Goal: Task Accomplishment & Management: Manage account settings

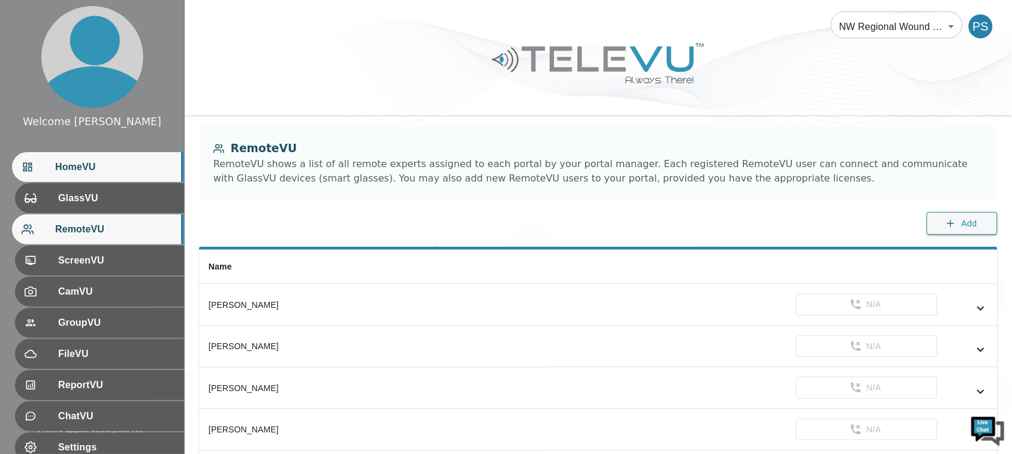
click at [104, 163] on span "HomeVU" at bounding box center [114, 167] width 119 height 14
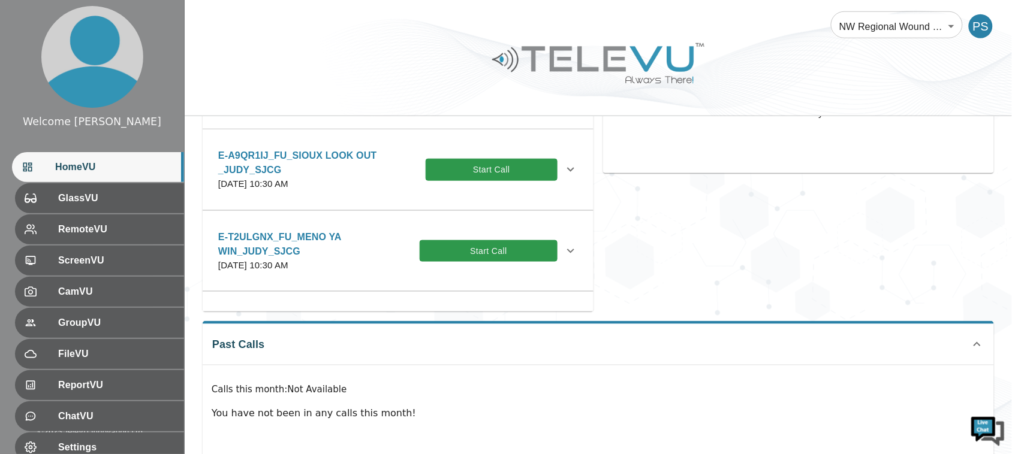
scroll to position [324, 0]
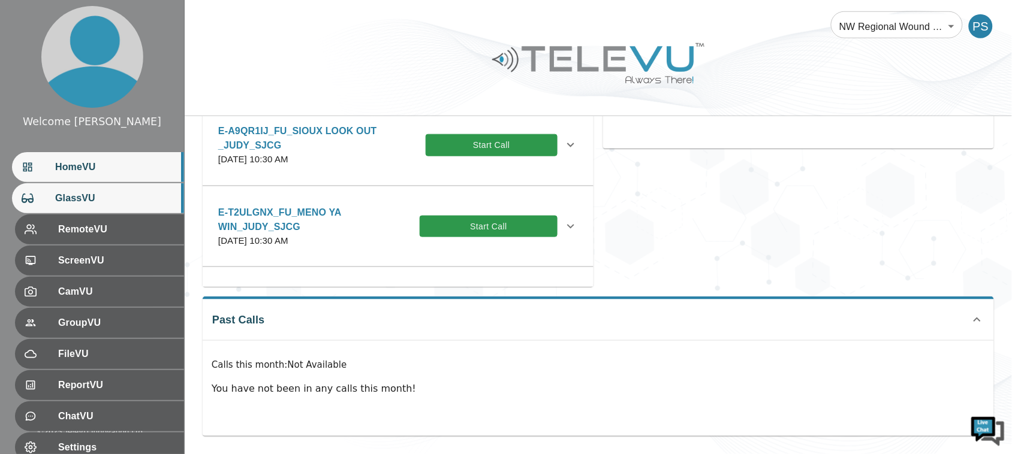
click at [156, 202] on span "GlassVU" at bounding box center [114, 198] width 119 height 14
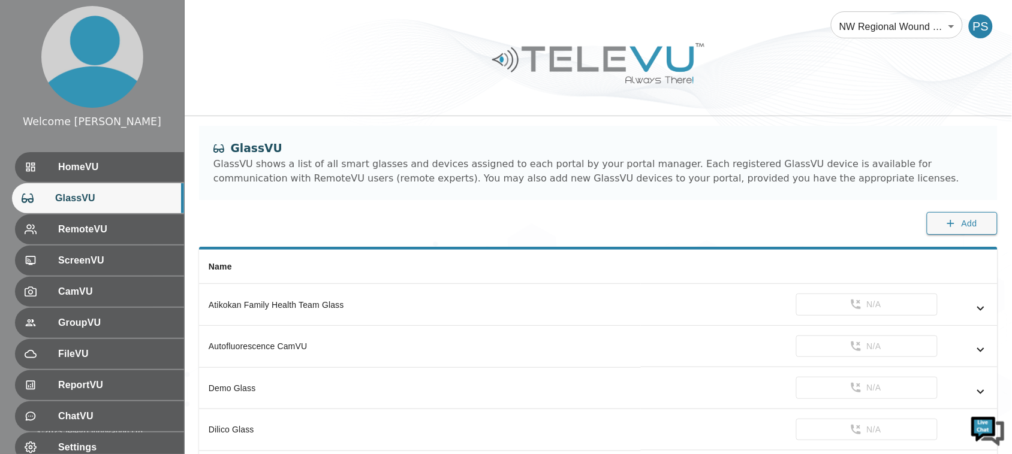
scroll to position [106, 0]
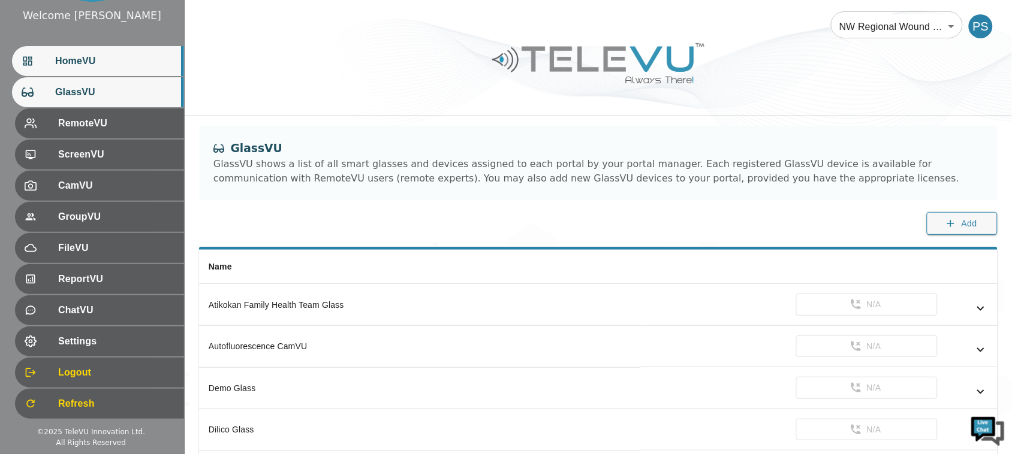
click at [91, 51] on div "HomeVU" at bounding box center [98, 61] width 172 height 30
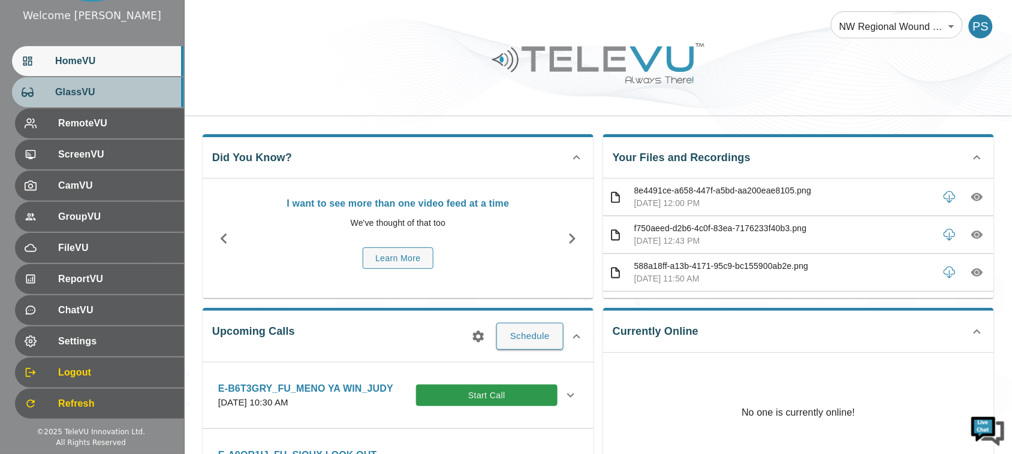
click at [60, 87] on span "GlassVU" at bounding box center [114, 92] width 119 height 14
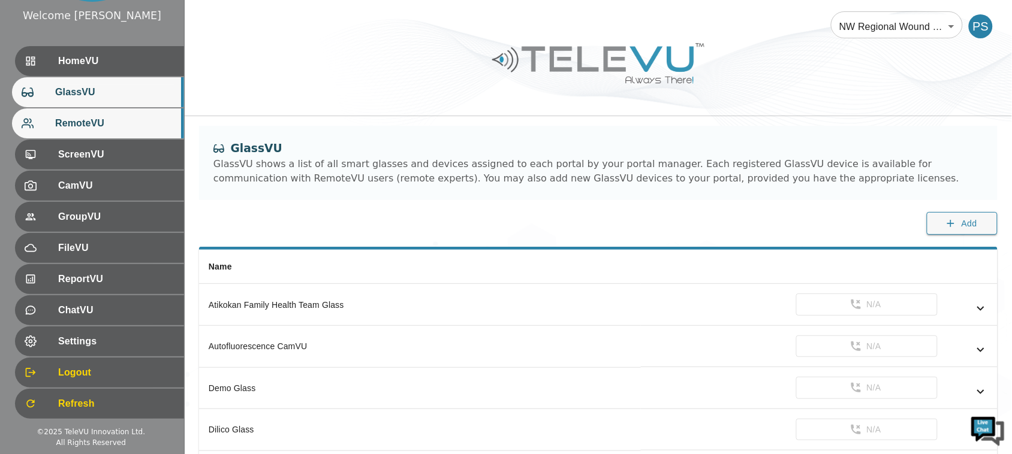
click at [64, 114] on div "RemoteVU" at bounding box center [98, 123] width 172 height 30
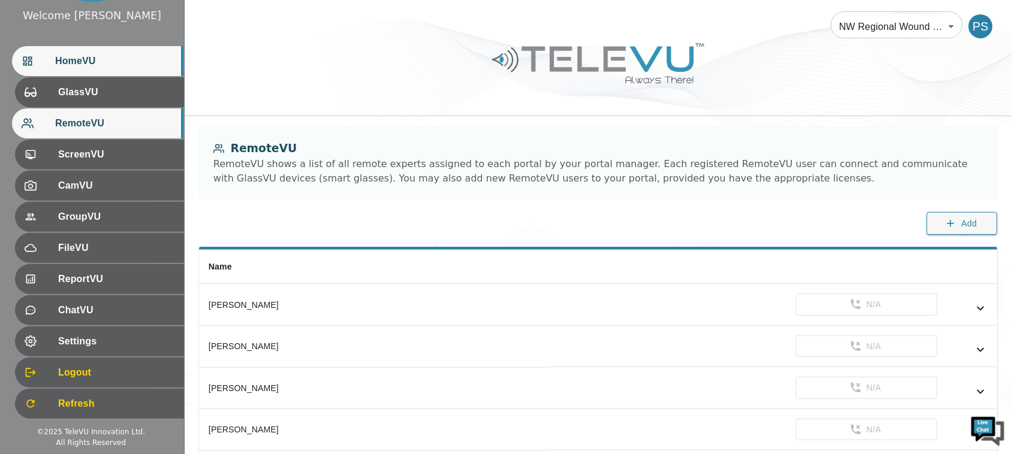
click at [41, 52] on div "HomeVU" at bounding box center [98, 61] width 172 height 30
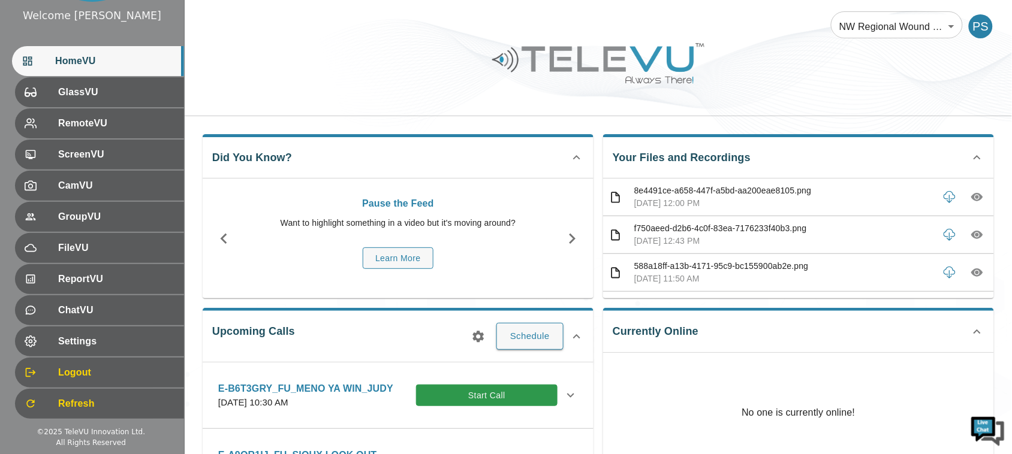
scroll to position [186, 0]
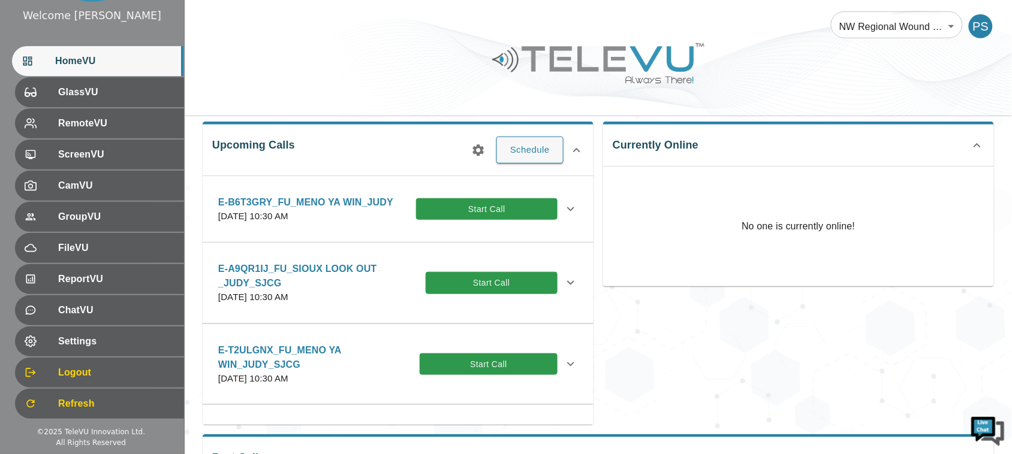
click at [575, 150] on icon at bounding box center [576, 150] width 7 height 4
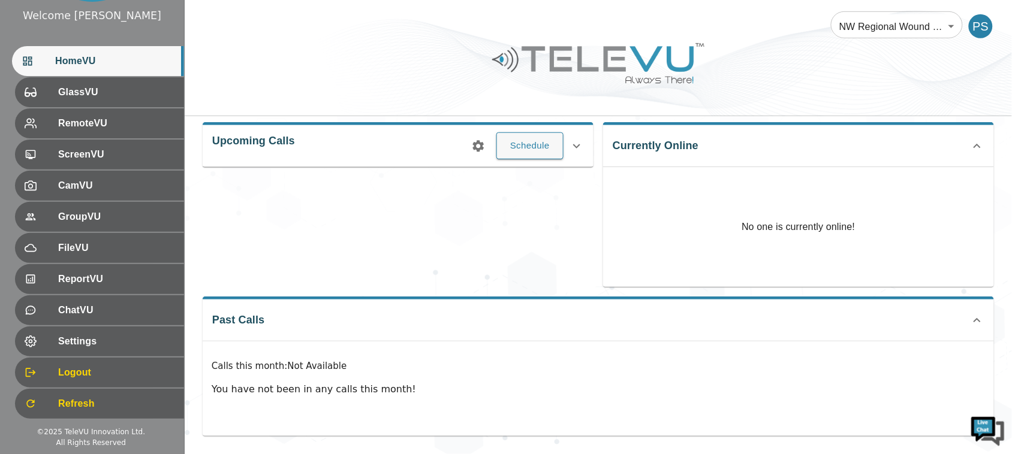
click at [575, 150] on icon at bounding box center [576, 146] width 14 height 14
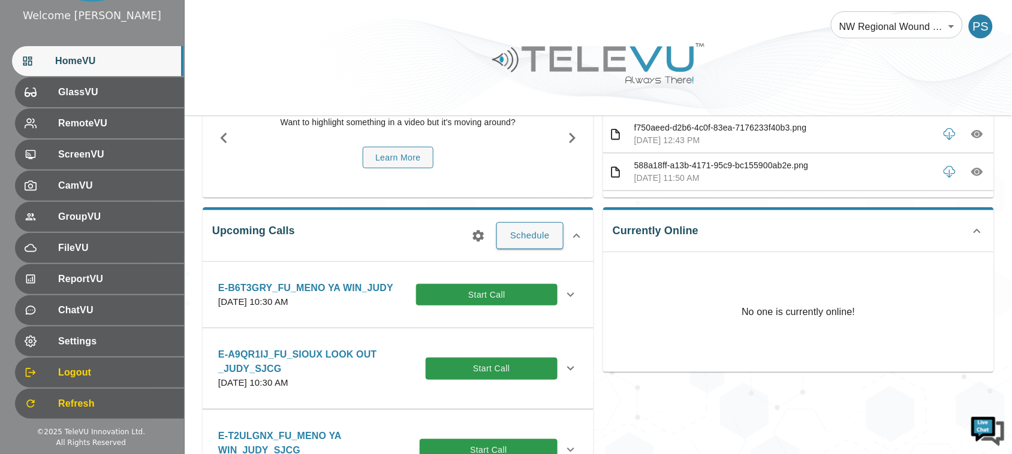
scroll to position [0, 0]
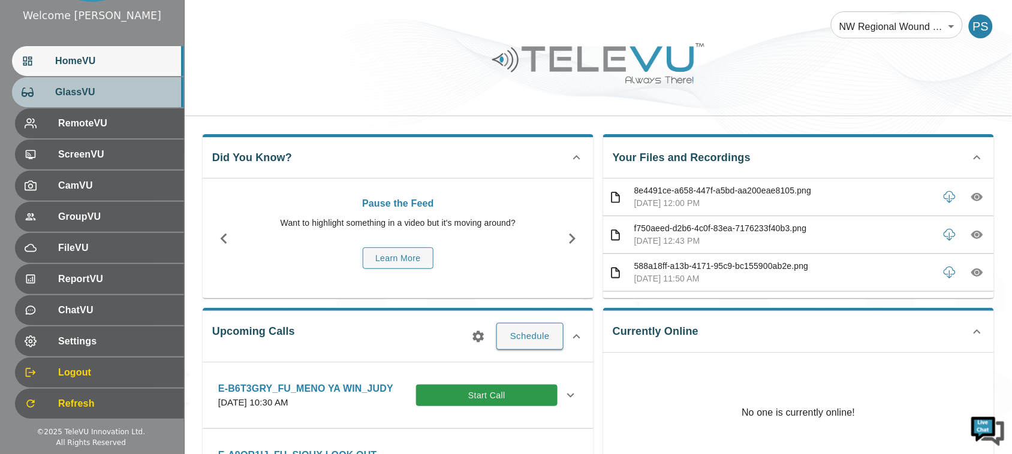
click at [114, 100] on div "GlassVU" at bounding box center [98, 92] width 172 height 30
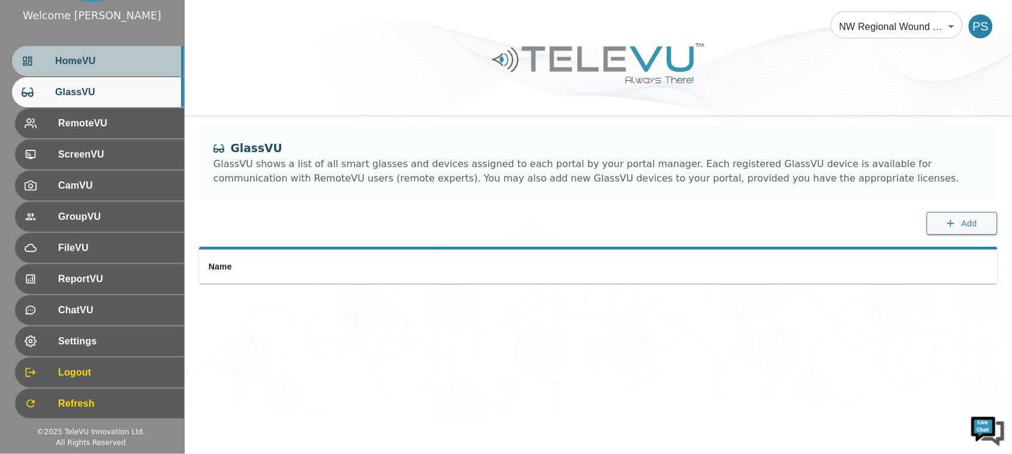
click at [98, 76] on div "HomeVU" at bounding box center [98, 61] width 172 height 30
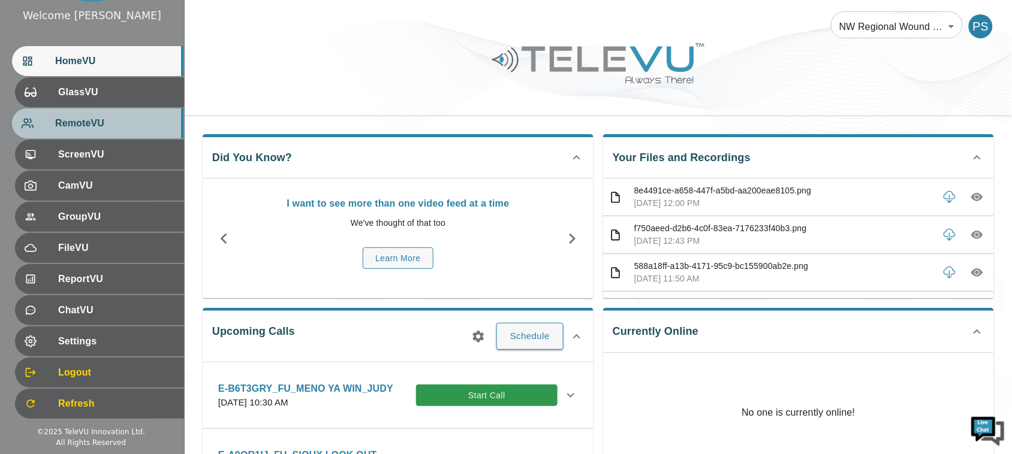
click at [99, 126] on span "RemoteVU" at bounding box center [114, 123] width 119 height 14
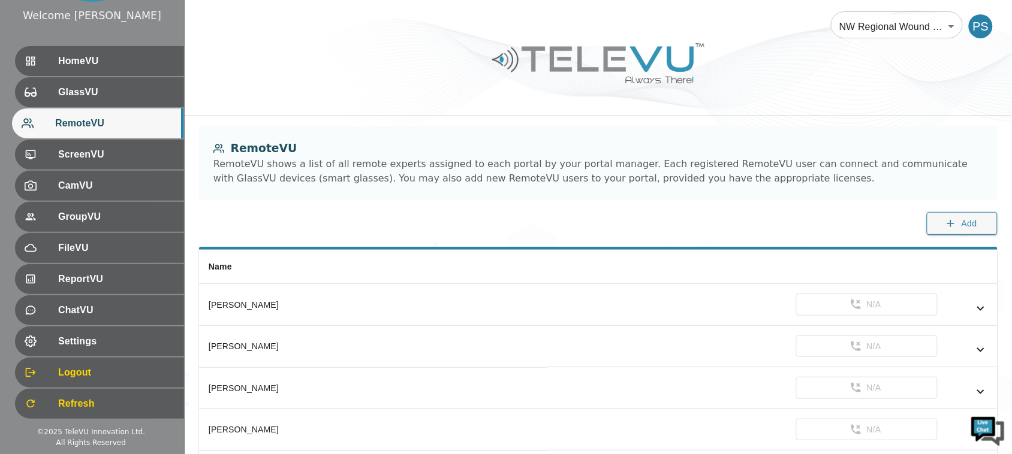
scroll to position [2436, 0]
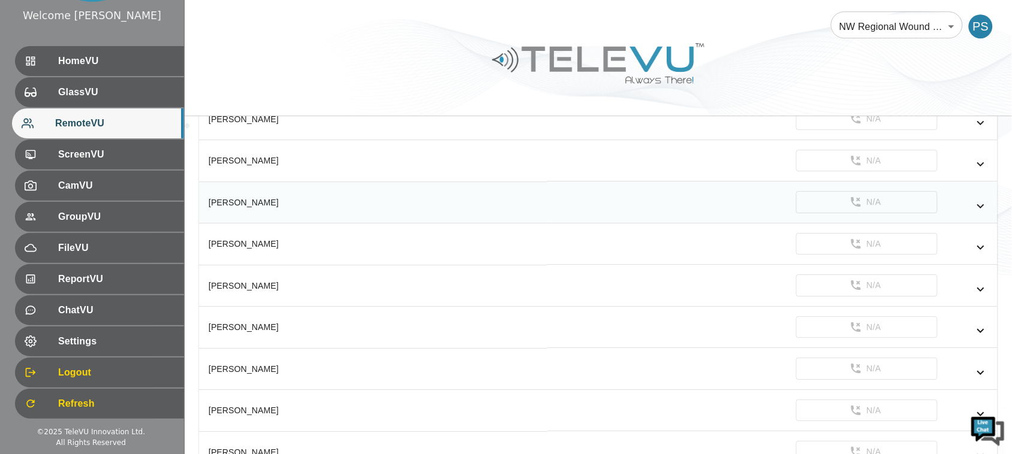
click at [986, 213] on icon "simple table" at bounding box center [980, 206] width 14 height 14
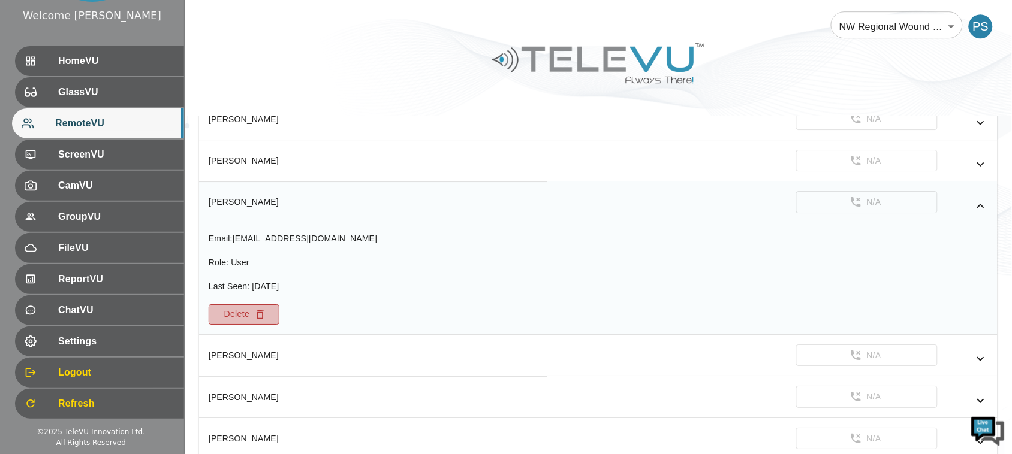
click at [243, 325] on button "Delete" at bounding box center [244, 315] width 71 height 20
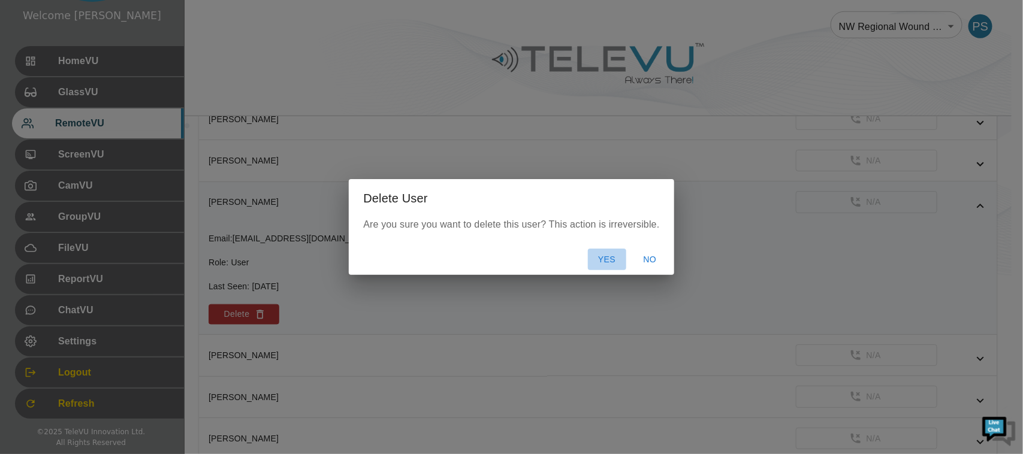
click at [604, 258] on button "Yes" at bounding box center [607, 260] width 38 height 22
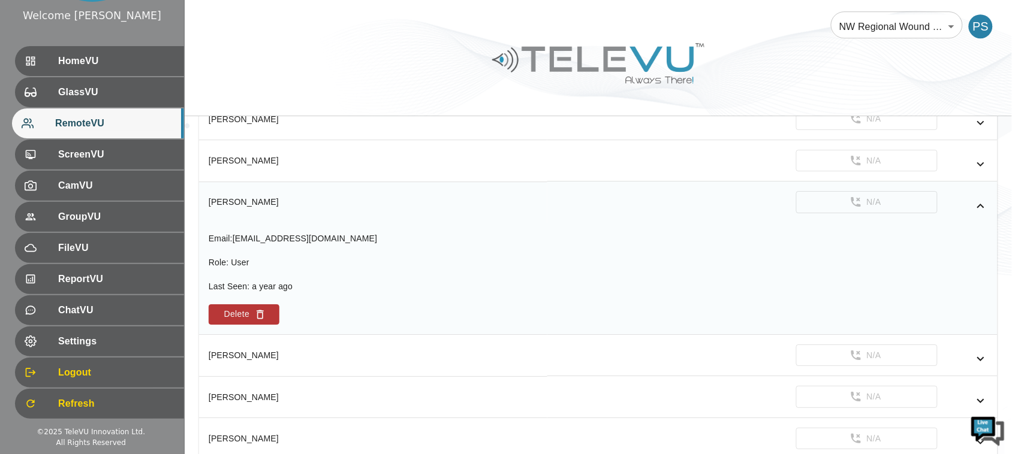
drag, startPoint x: 1011, startPoint y: 240, endPoint x: 1023, endPoint y: 113, distance: 127.6
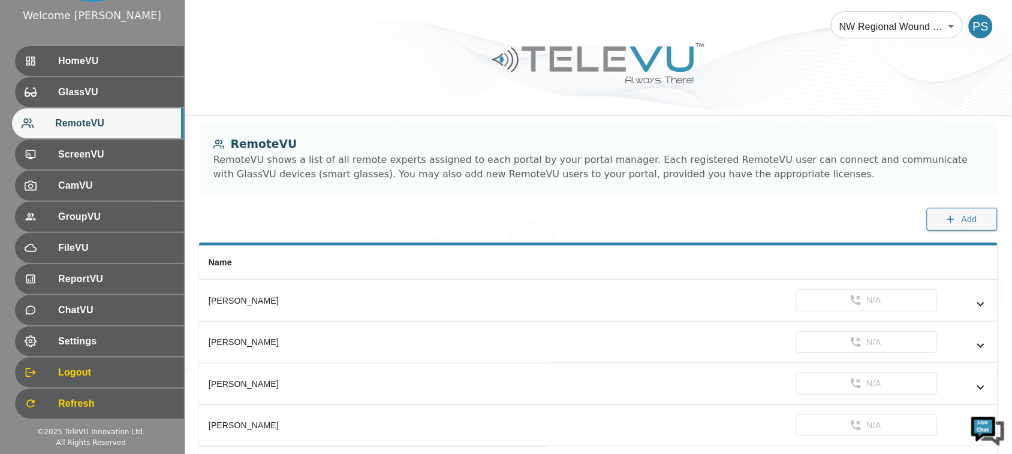
scroll to position [0, 0]
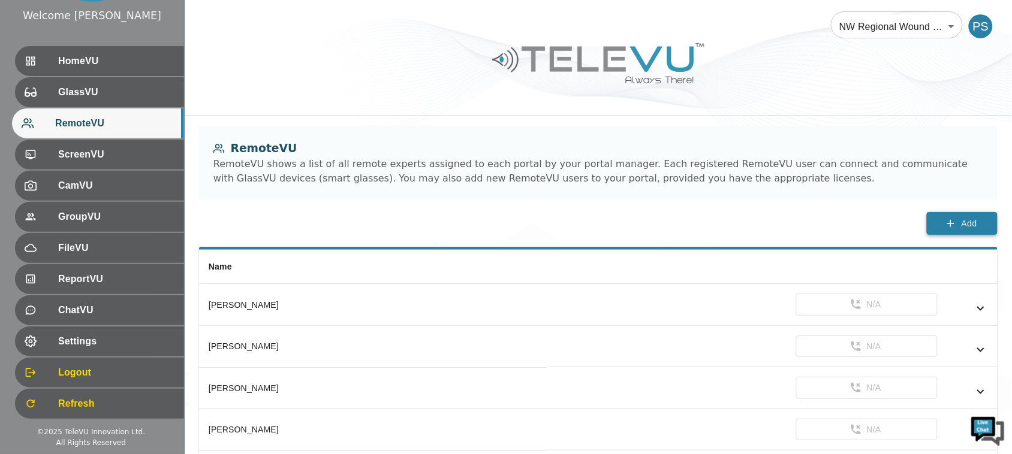
click at [976, 222] on span "Add" at bounding box center [969, 223] width 16 height 15
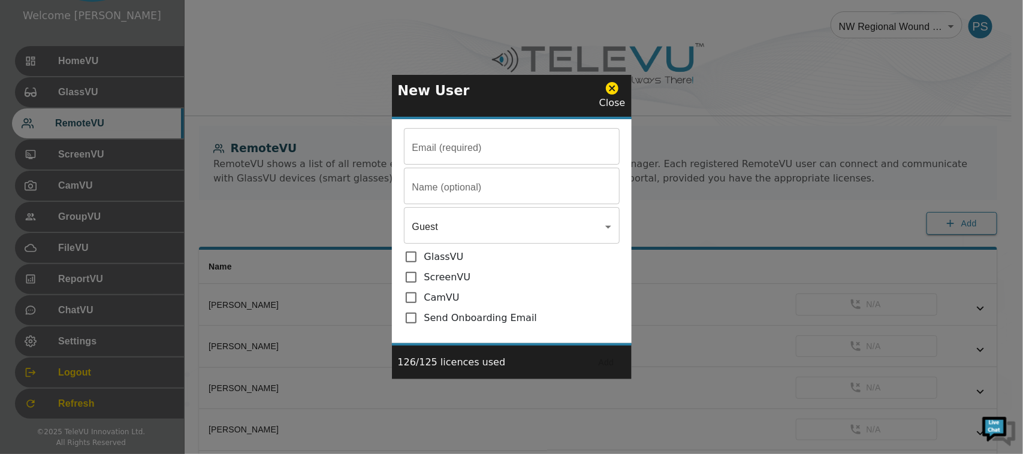
click at [526, 141] on input "Email (required)" at bounding box center [512, 148] width 216 height 34
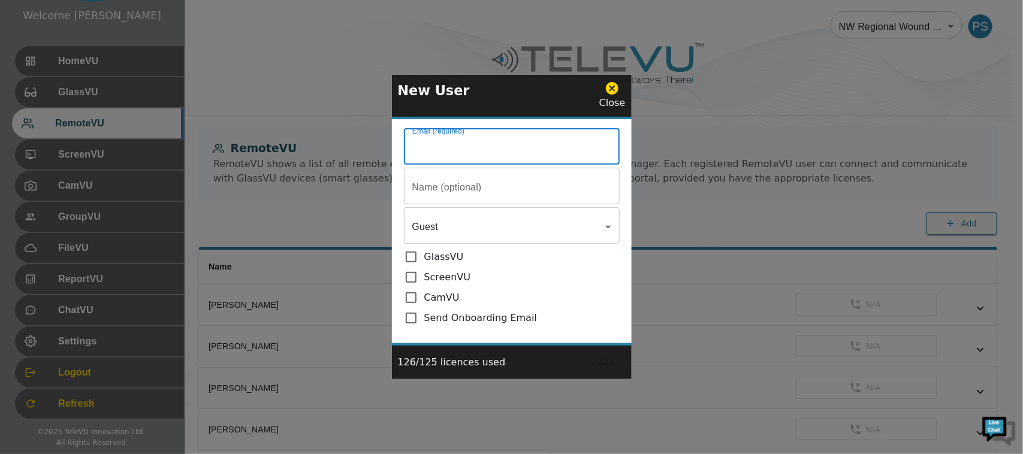
paste input "[EMAIL_ADDRESS][DOMAIN_NAME]"
type input "[EMAIL_ADDRESS][DOMAIN_NAME]"
click at [463, 188] on input "Email (required)" at bounding box center [512, 188] width 216 height 34
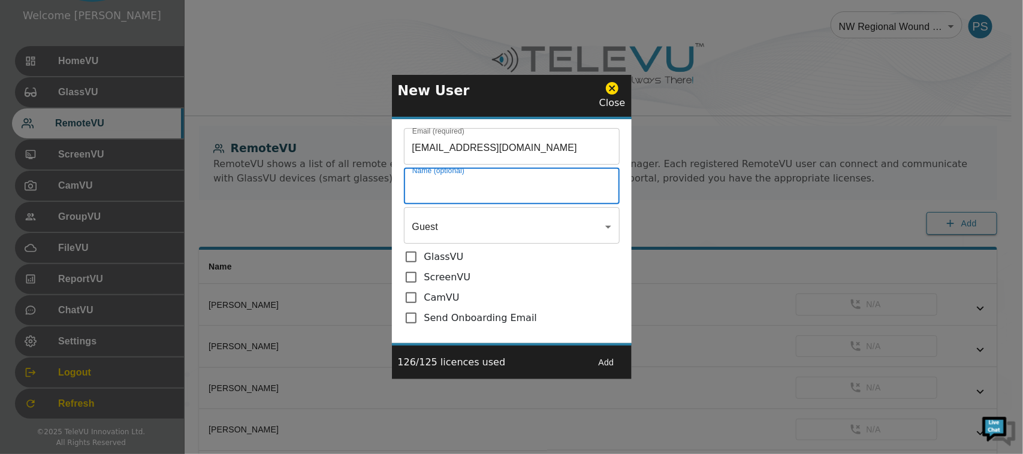
paste input "[PERSON_NAME]"
type input "[PERSON_NAME]"
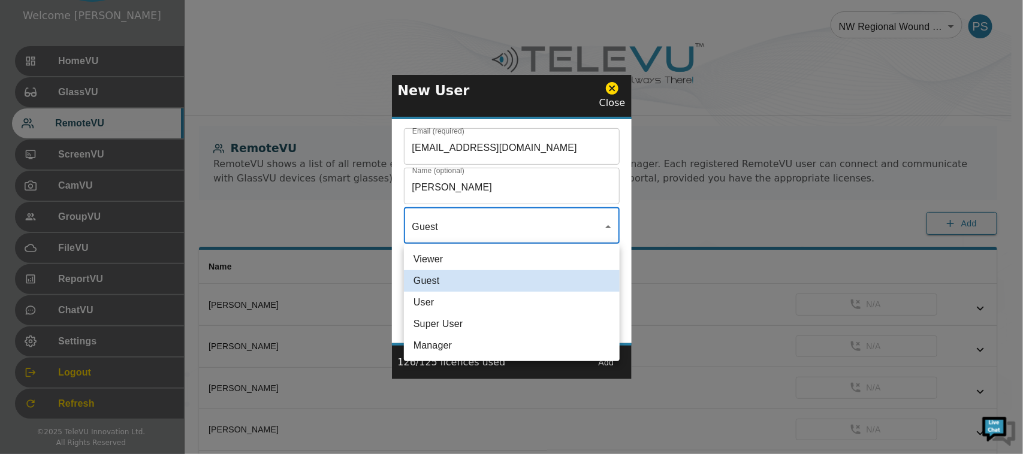
click at [498, 296] on li "User" at bounding box center [512, 303] width 216 height 22
type input "User"
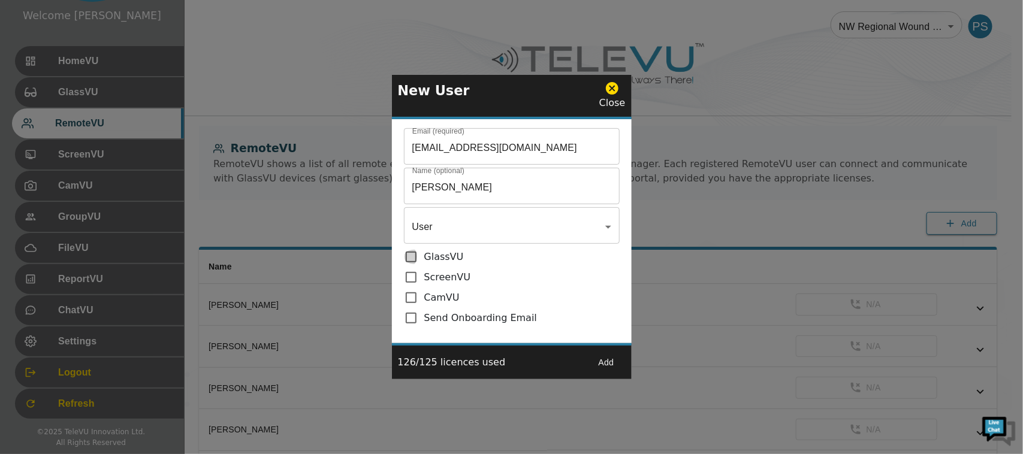
click at [411, 256] on input "checkbox" at bounding box center [414, 257] width 20 height 14
checkbox input "true"
click at [409, 278] on input "checkbox" at bounding box center [414, 277] width 20 height 14
checkbox input "true"
click at [406, 296] on input "checkbox" at bounding box center [414, 298] width 20 height 14
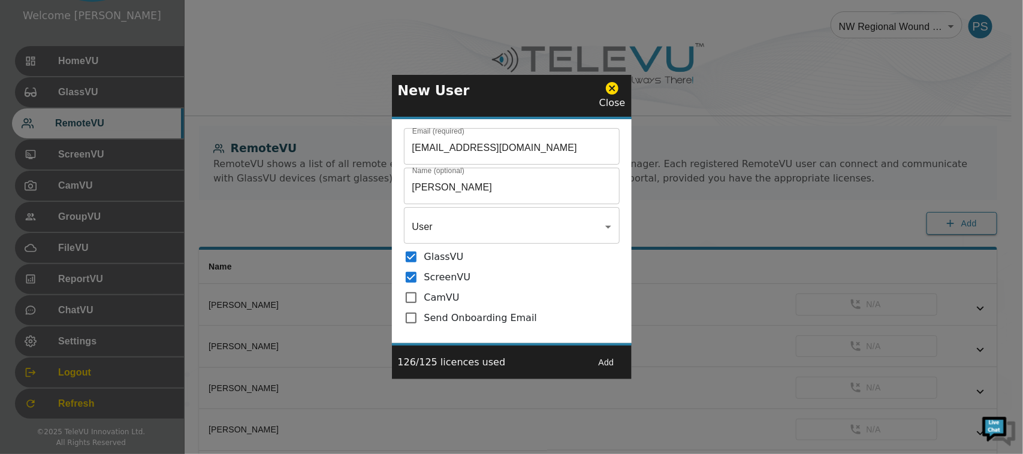
checkbox input "true"
click at [414, 311] on input "checkbox" at bounding box center [414, 318] width 20 height 14
checkbox input "true"
click at [604, 357] on button "Add" at bounding box center [606, 363] width 38 height 22
